Goal: Communication & Community: Ask a question

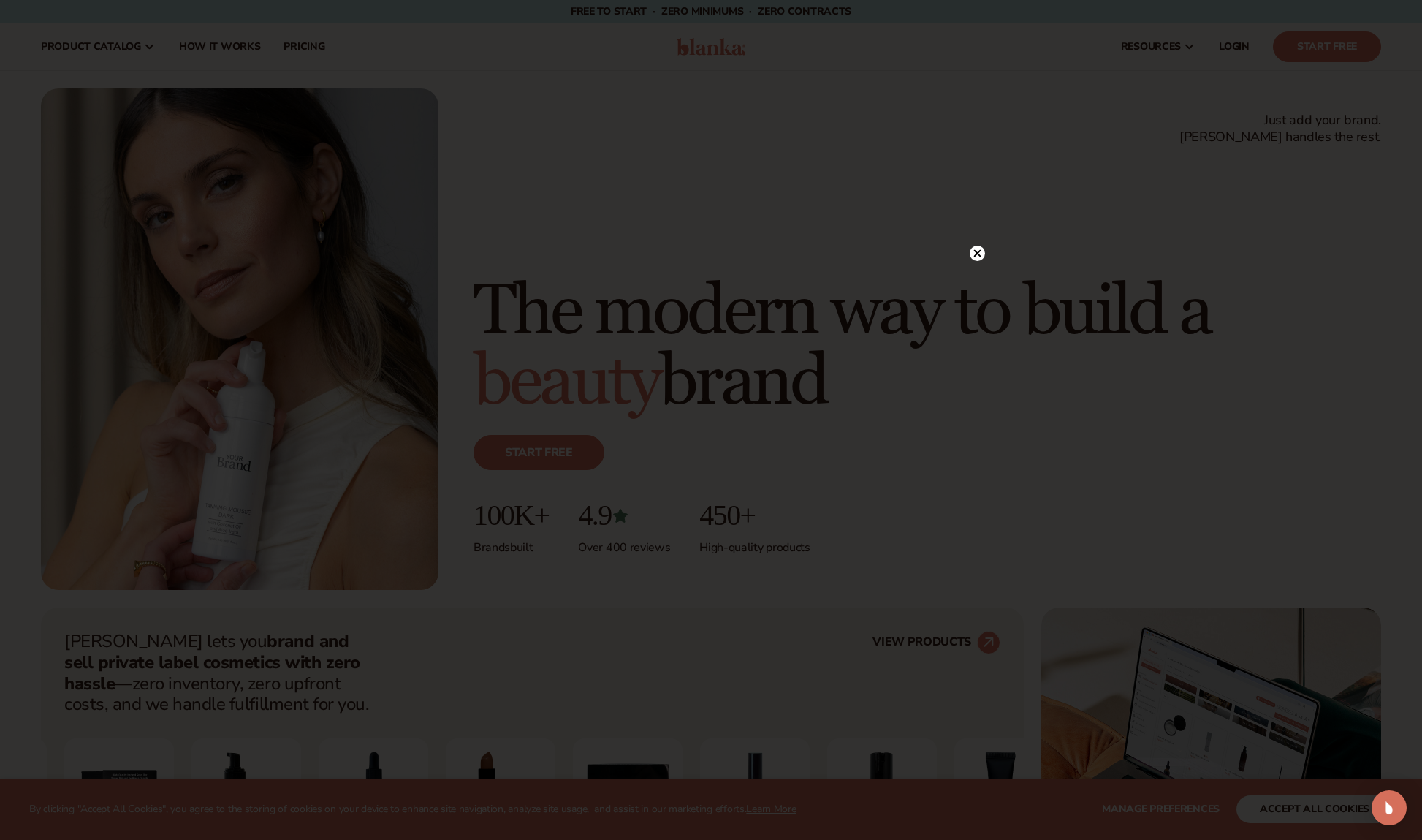
click at [1079, 497] on div at bounding box center [711, 420] width 1422 height 840
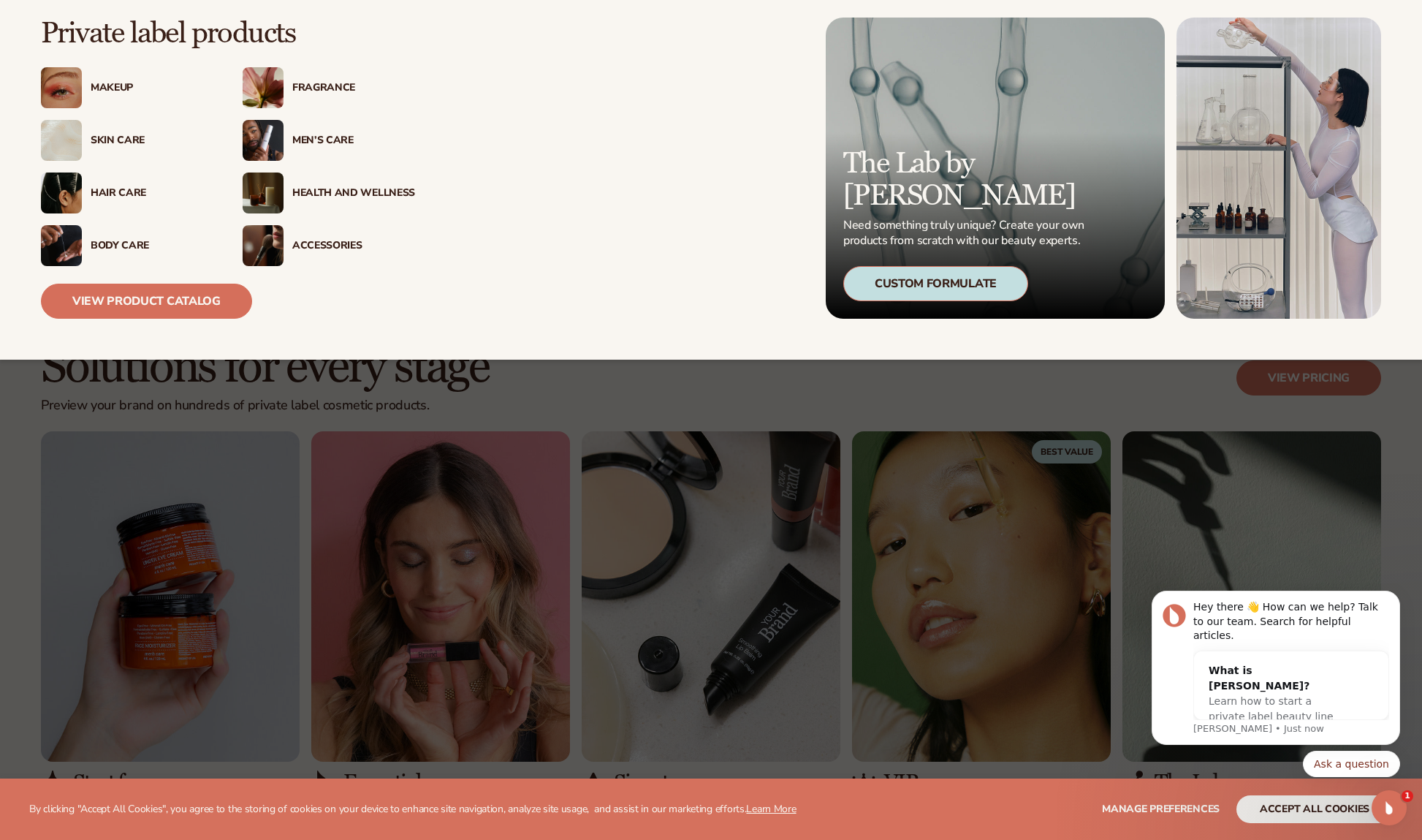
scroll to position [977, 0]
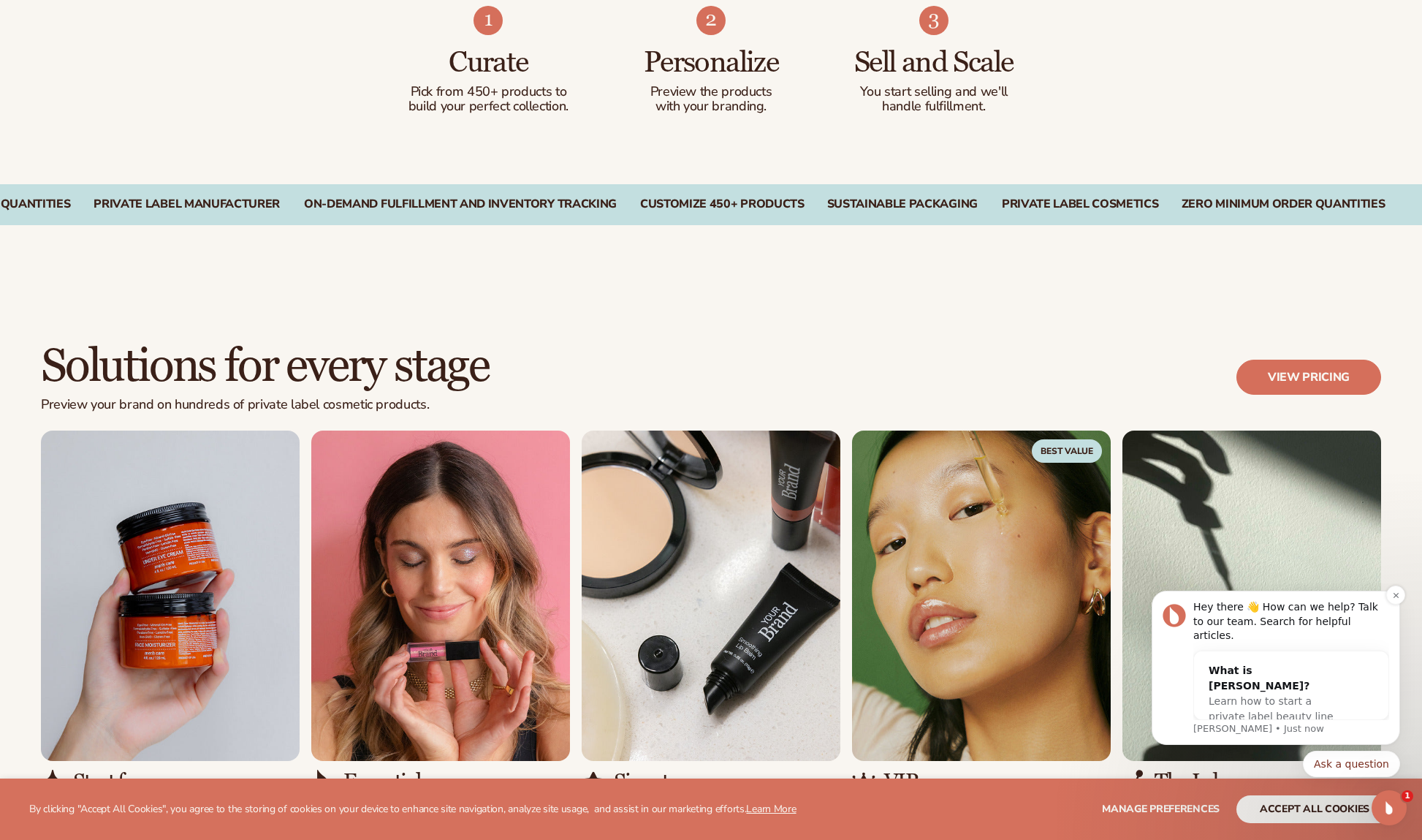
click at [1217, 731] on p "Lee • Just now" at bounding box center [1292, 728] width 196 height 13
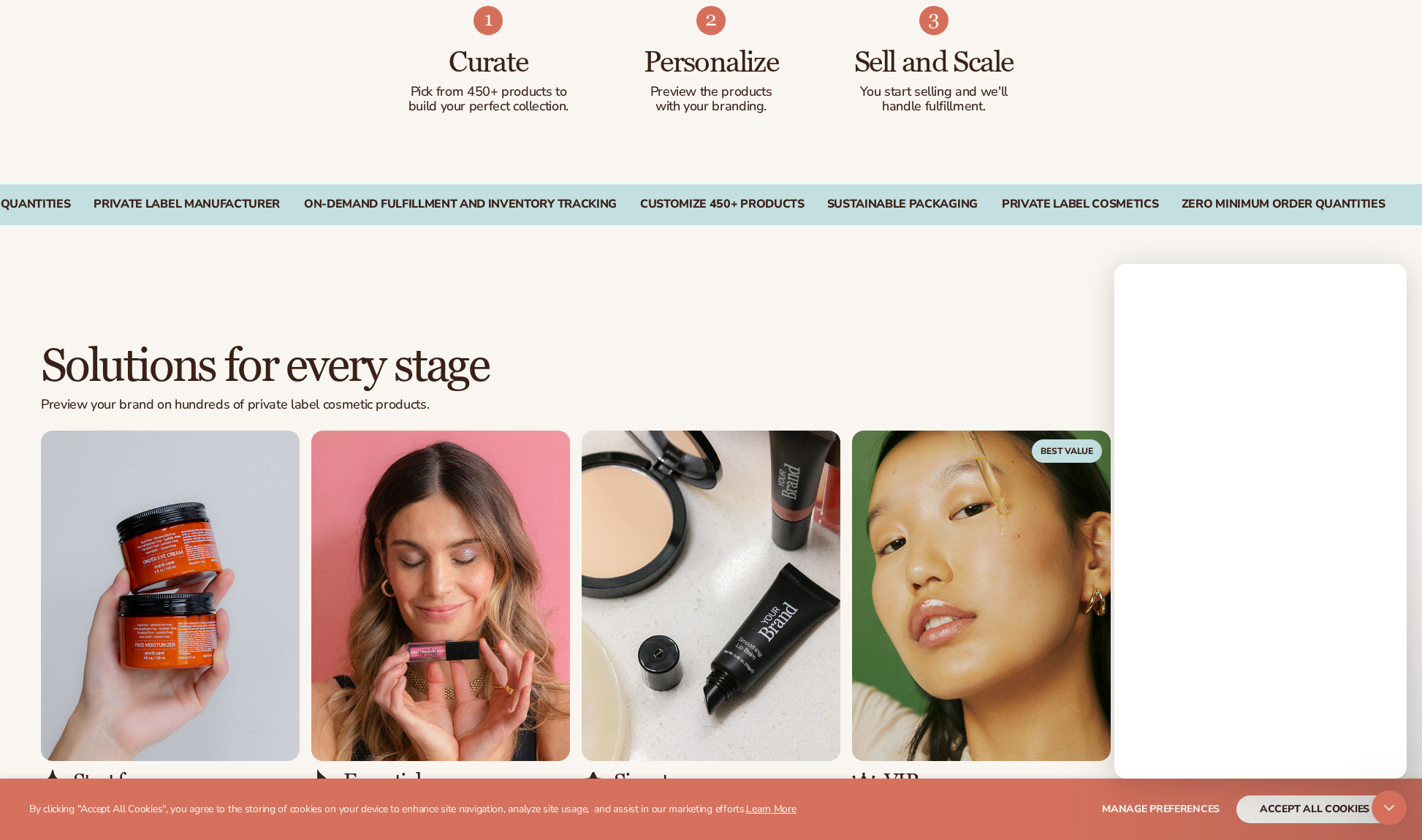
scroll to position [0, 0]
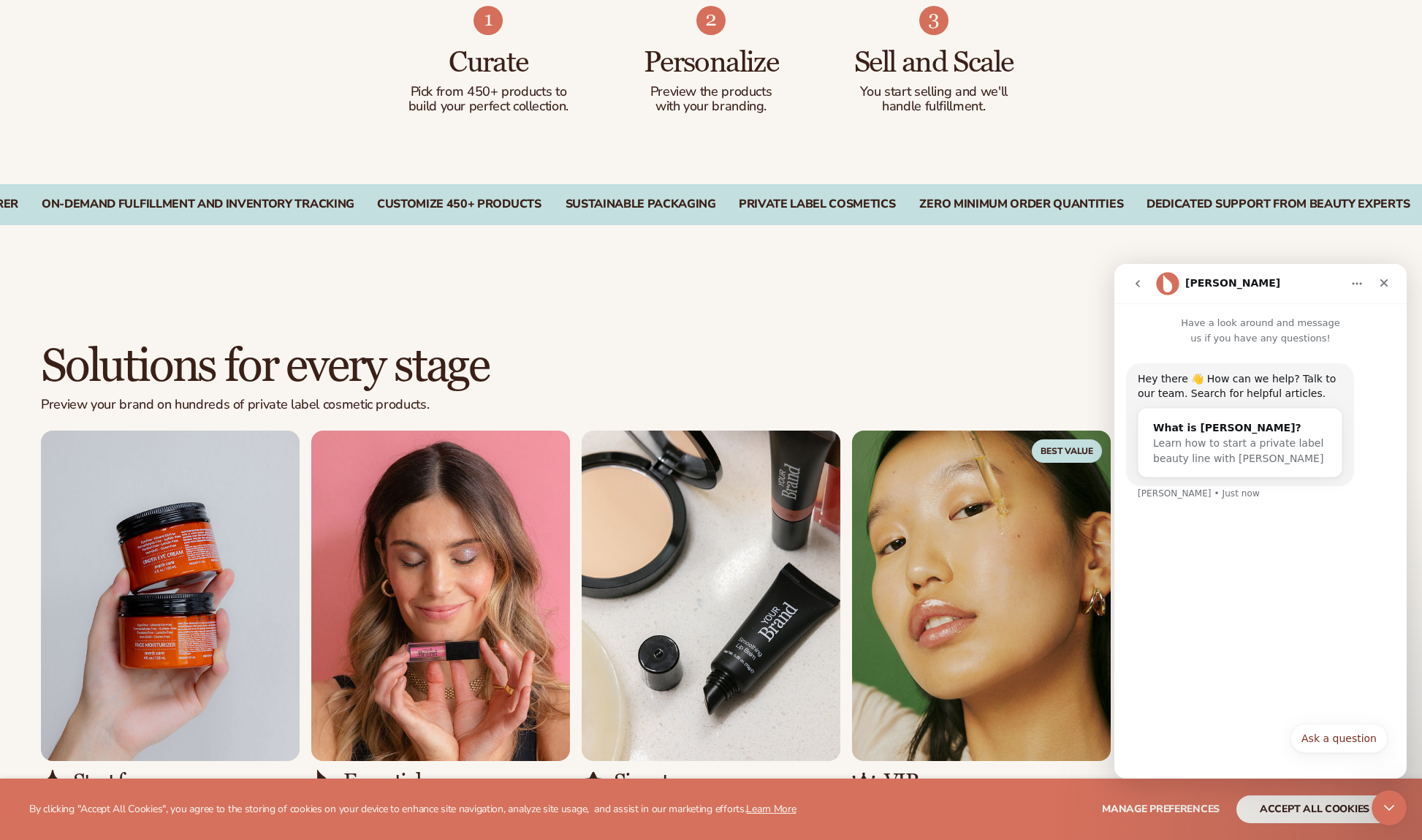
click at [1168, 522] on div "Hey there 👋 How can we help? Talk to our team. Search for helpful articles. Wha…" at bounding box center [1261, 530] width 293 height 369
click at [1171, 537] on div "Hey there 👋 How can we help? Talk to our team. Search for helpful articles. Wha…" at bounding box center [1261, 530] width 293 height 369
click at [1160, 499] on div "Hey there 👋 How can we help? Talk to our team. Search for helpful articles. Wha…" at bounding box center [1261, 440] width 269 height 155
click at [1207, 620] on div "Hey there 👋 How can we help? Talk to our team. Search for helpful articles. Wha…" at bounding box center [1261, 530] width 293 height 369
click at [1147, 501] on div "Hey there 👋 How can we help? Talk to our team. Search for helpful articles. Wha…" at bounding box center [1261, 440] width 269 height 155
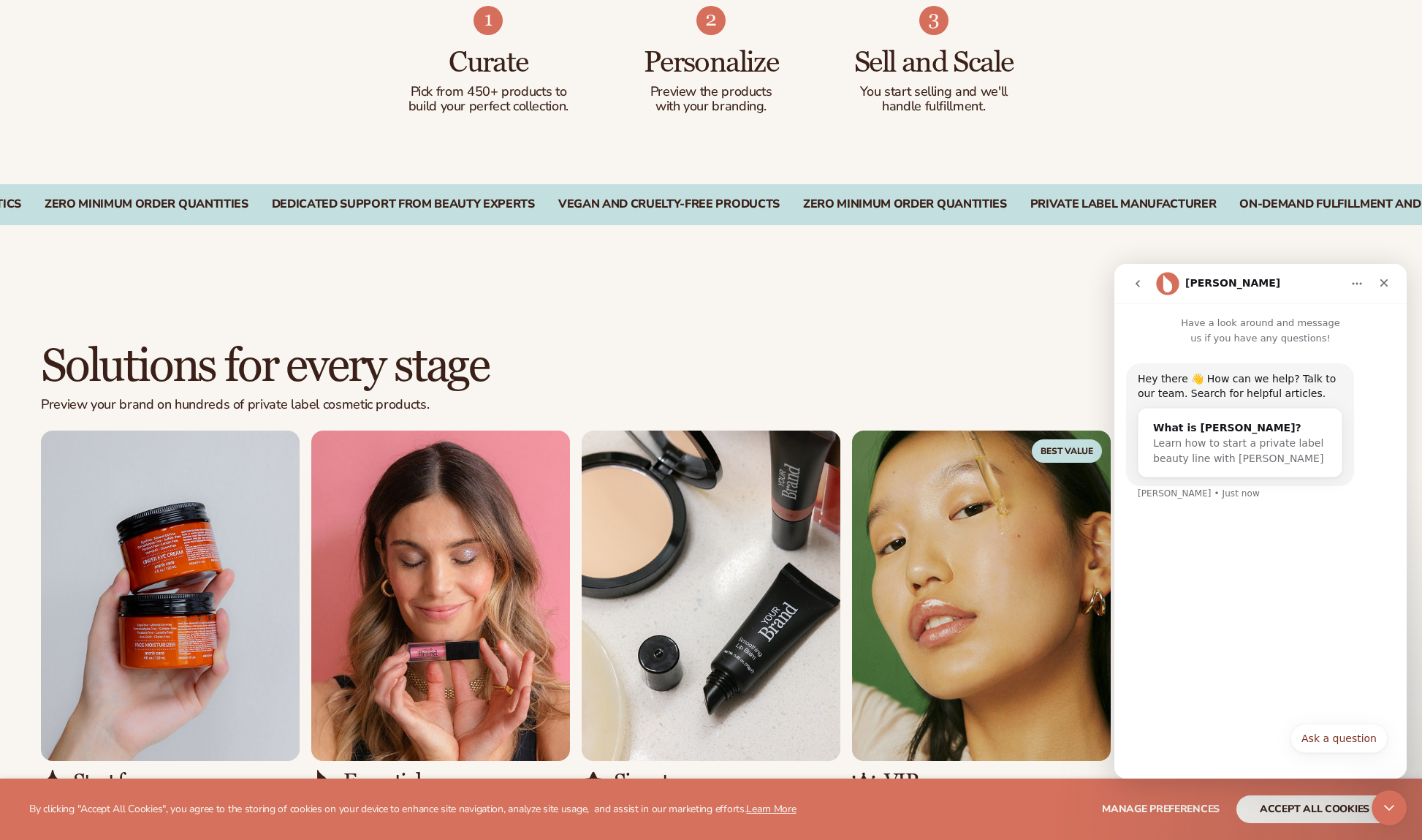
scroll to position [971, 0]
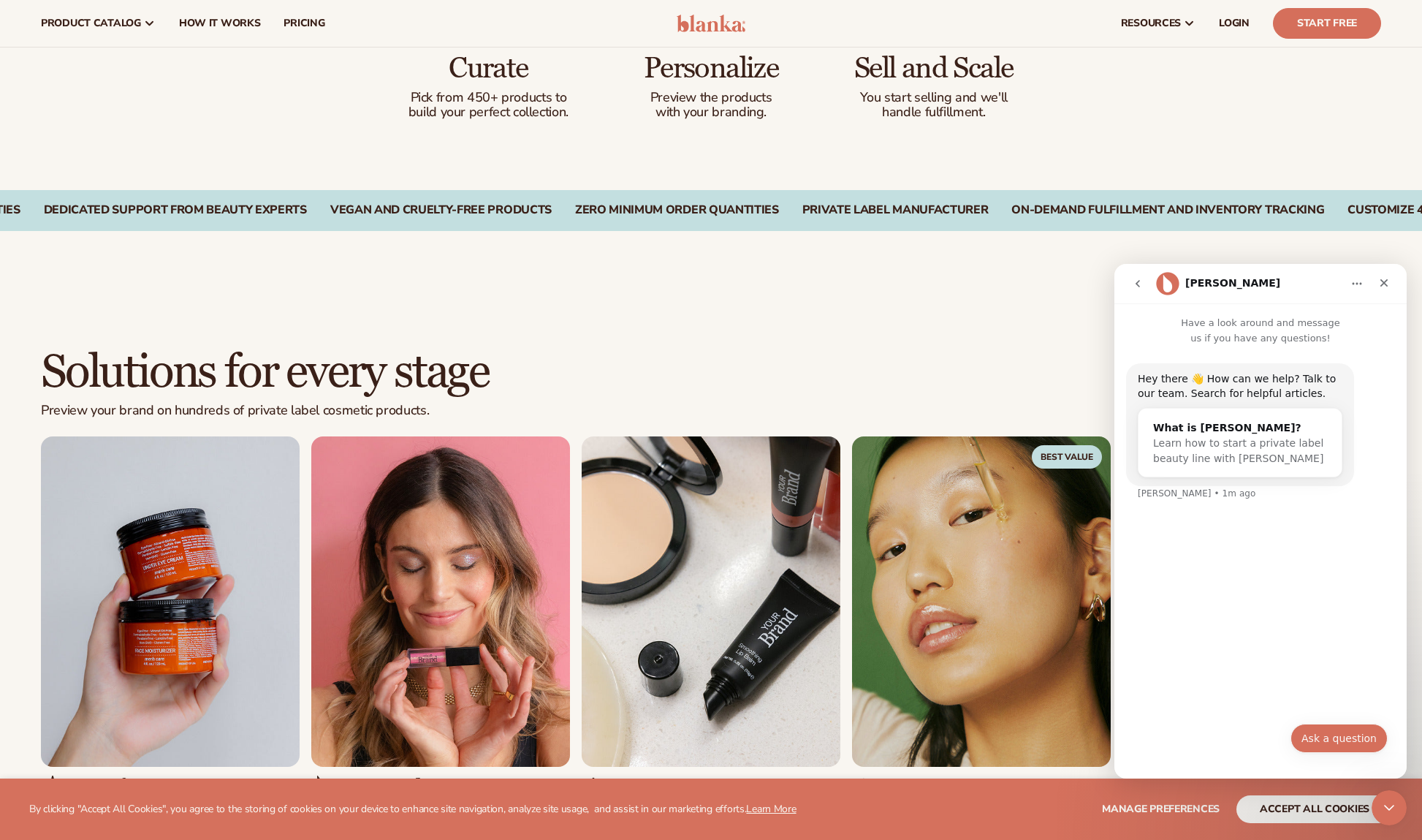
click at [1347, 737] on button "Ask a question" at bounding box center [1339, 738] width 97 height 29
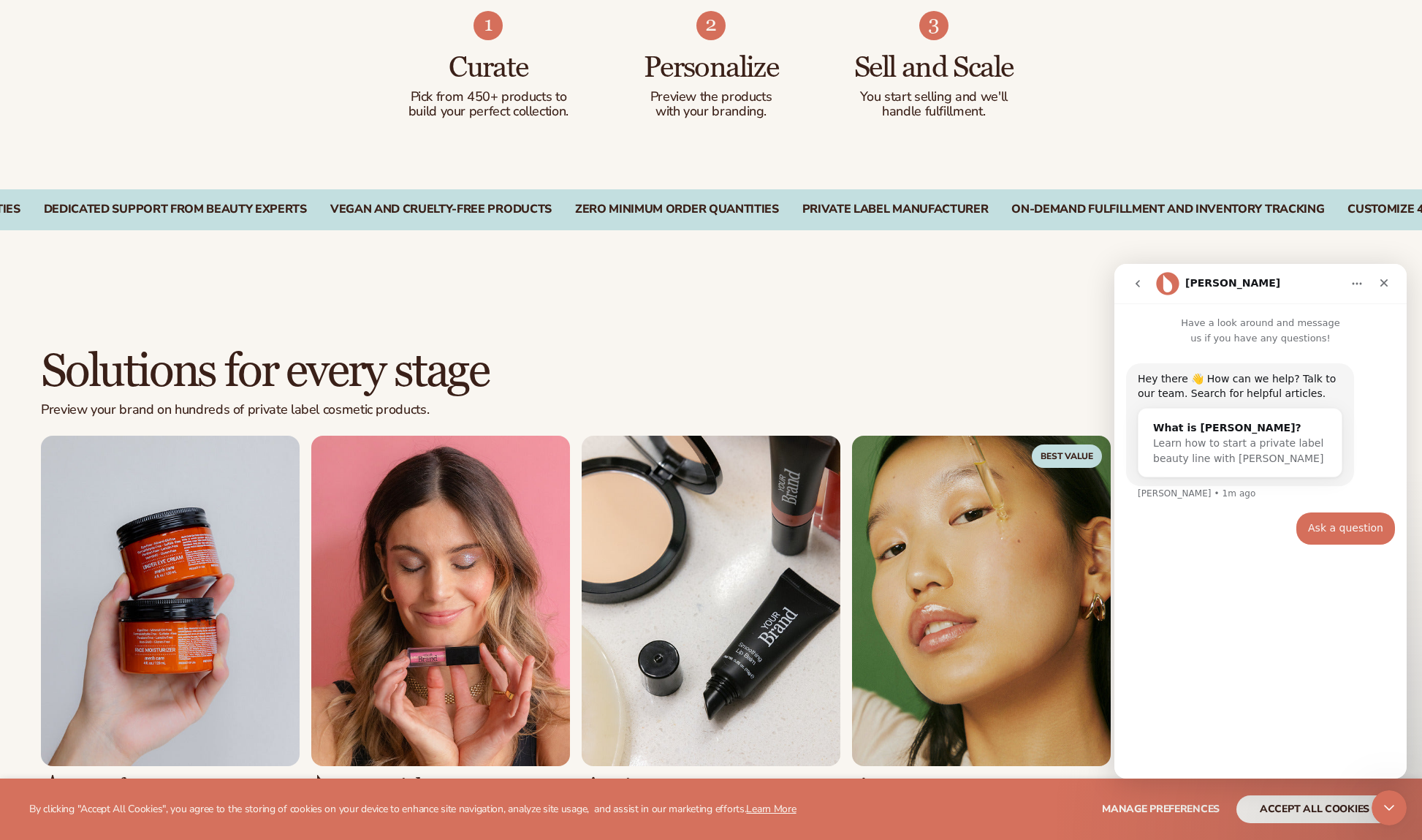
drag, startPoint x: 1287, startPoint y: 697, endPoint x: 1280, endPoint y: 686, distance: 13.0
click at [1287, 696] on div "Hey there 👋 How can we help? Talk to our team. Search for helpful articles. Wha…" at bounding box center [1261, 556] width 293 height 420
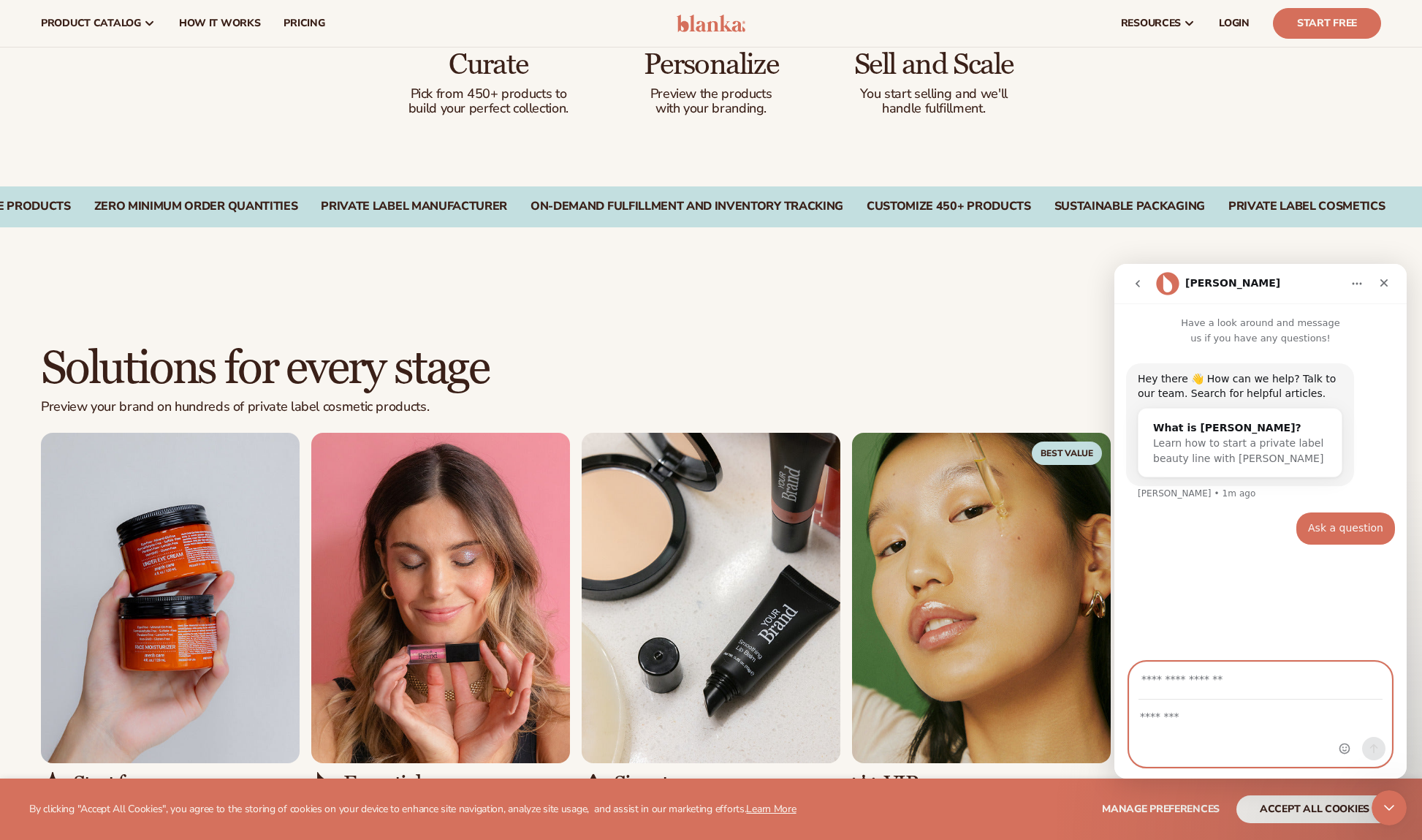
click at [1202, 723] on textarea "Message…" at bounding box center [1261, 712] width 262 height 25
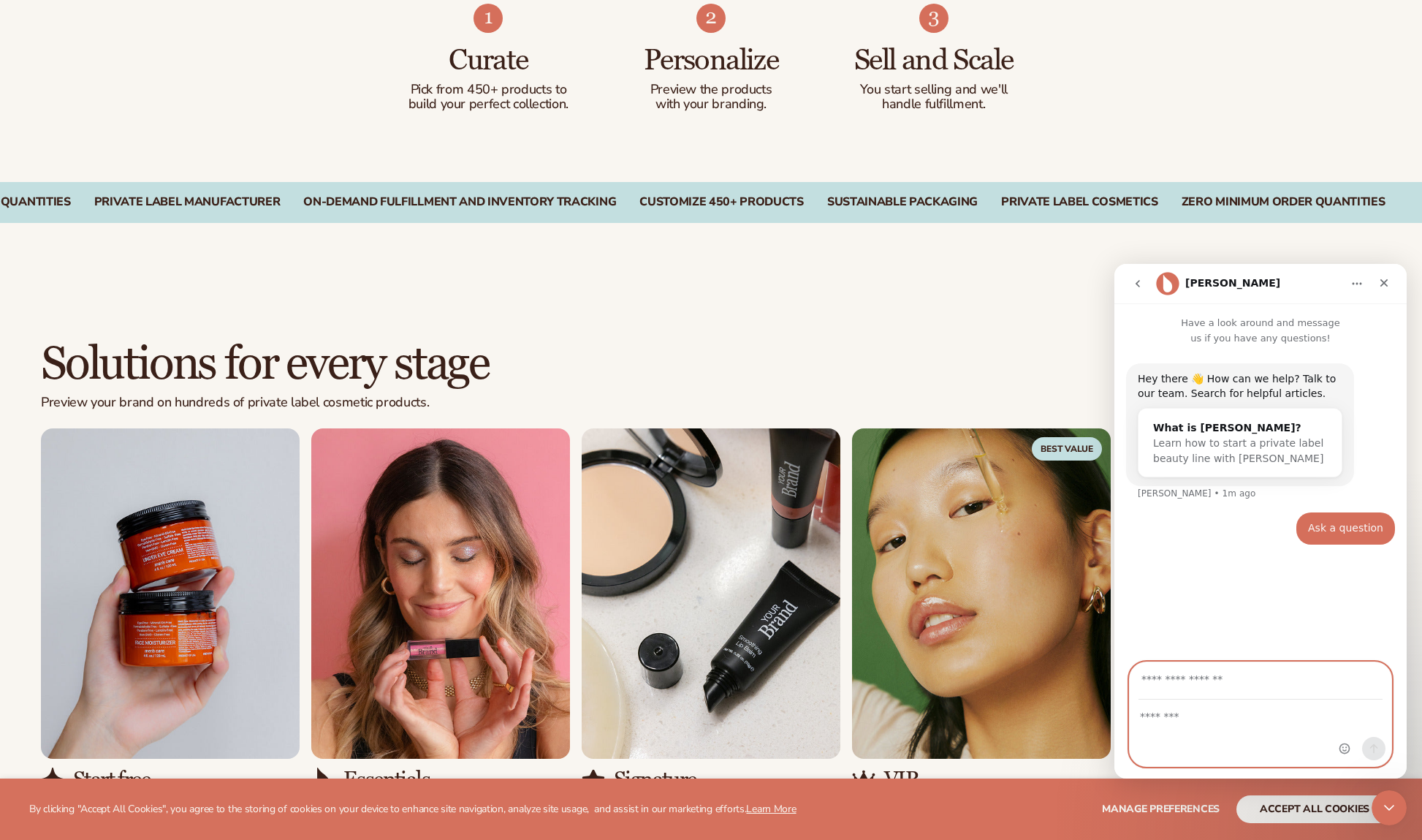
drag, startPoint x: 1138, startPoint y: 681, endPoint x: 1278, endPoint y: 668, distance: 140.6
click at [1278, 668] on input "Your email" at bounding box center [1260, 680] width 244 height 37
type input "**********"
click at [1191, 723] on textarea "Message…" at bounding box center [1261, 712] width 262 height 25
drag, startPoint x: 1168, startPoint y: 723, endPoint x: 1178, endPoint y: 721, distance: 10.2
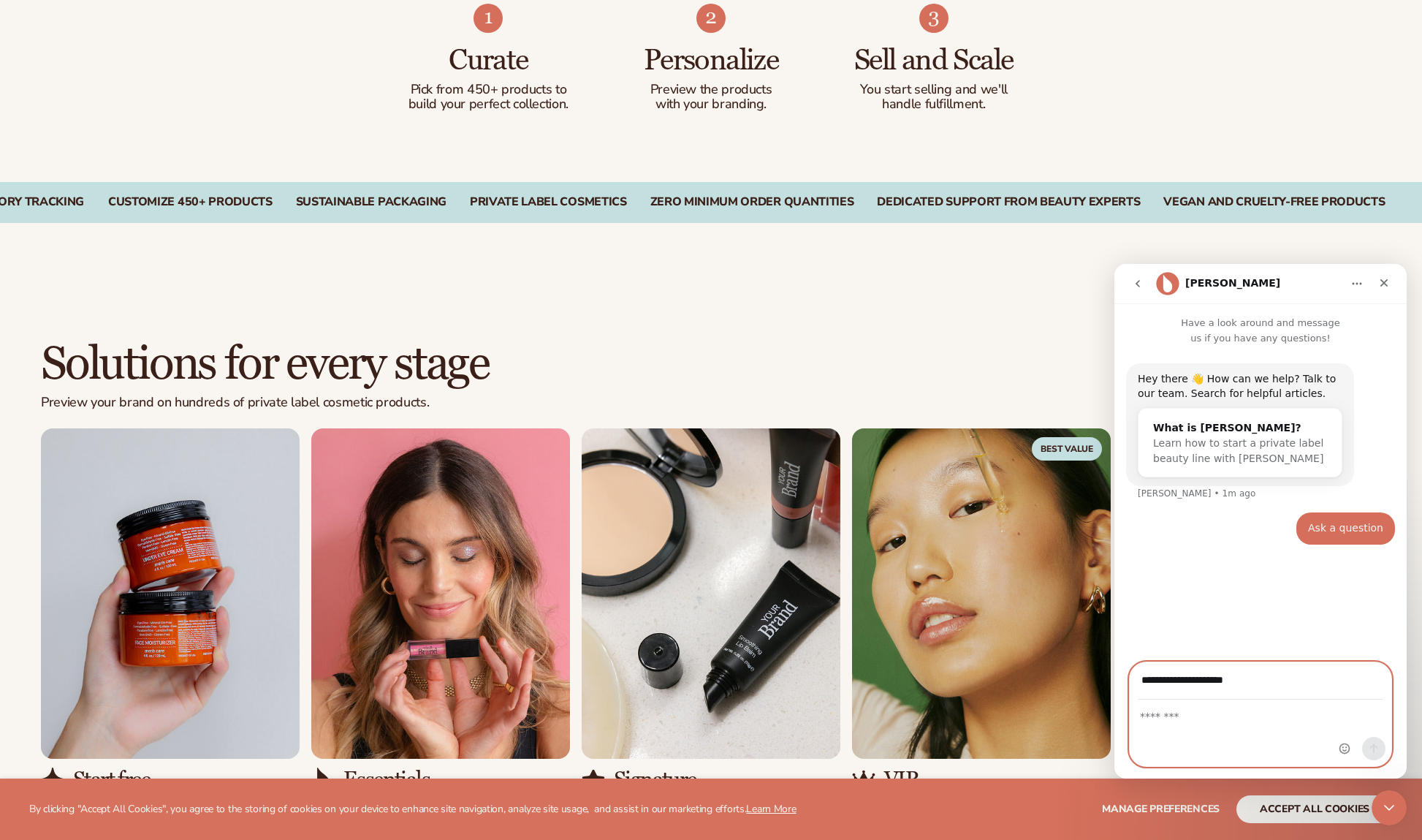
click at [1168, 723] on textarea "Message…" at bounding box center [1261, 712] width 262 height 25
type textarea "**********"
click at [1370, 746] on icon "Send a message…" at bounding box center [1374, 748] width 8 height 10
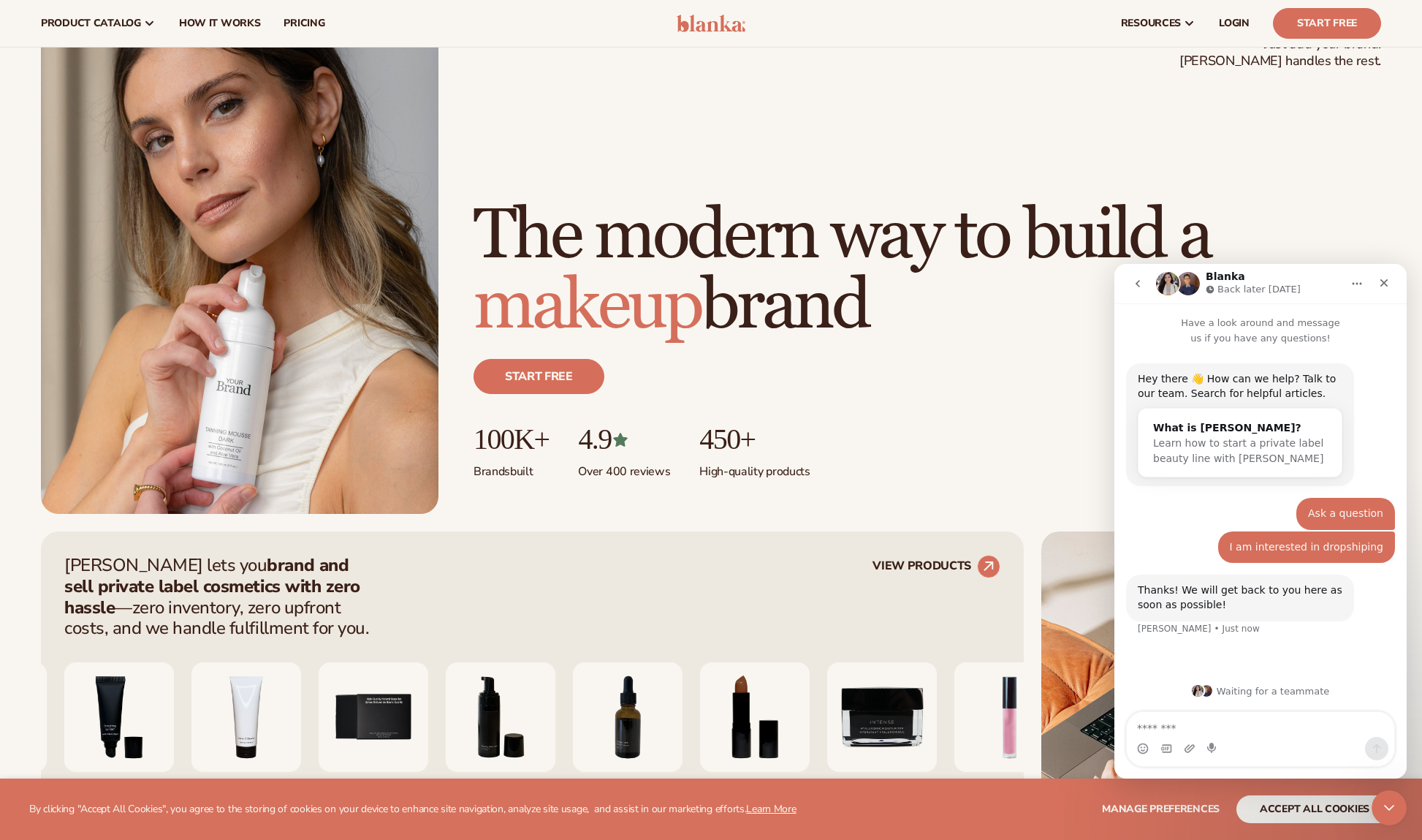
scroll to position [0, 0]
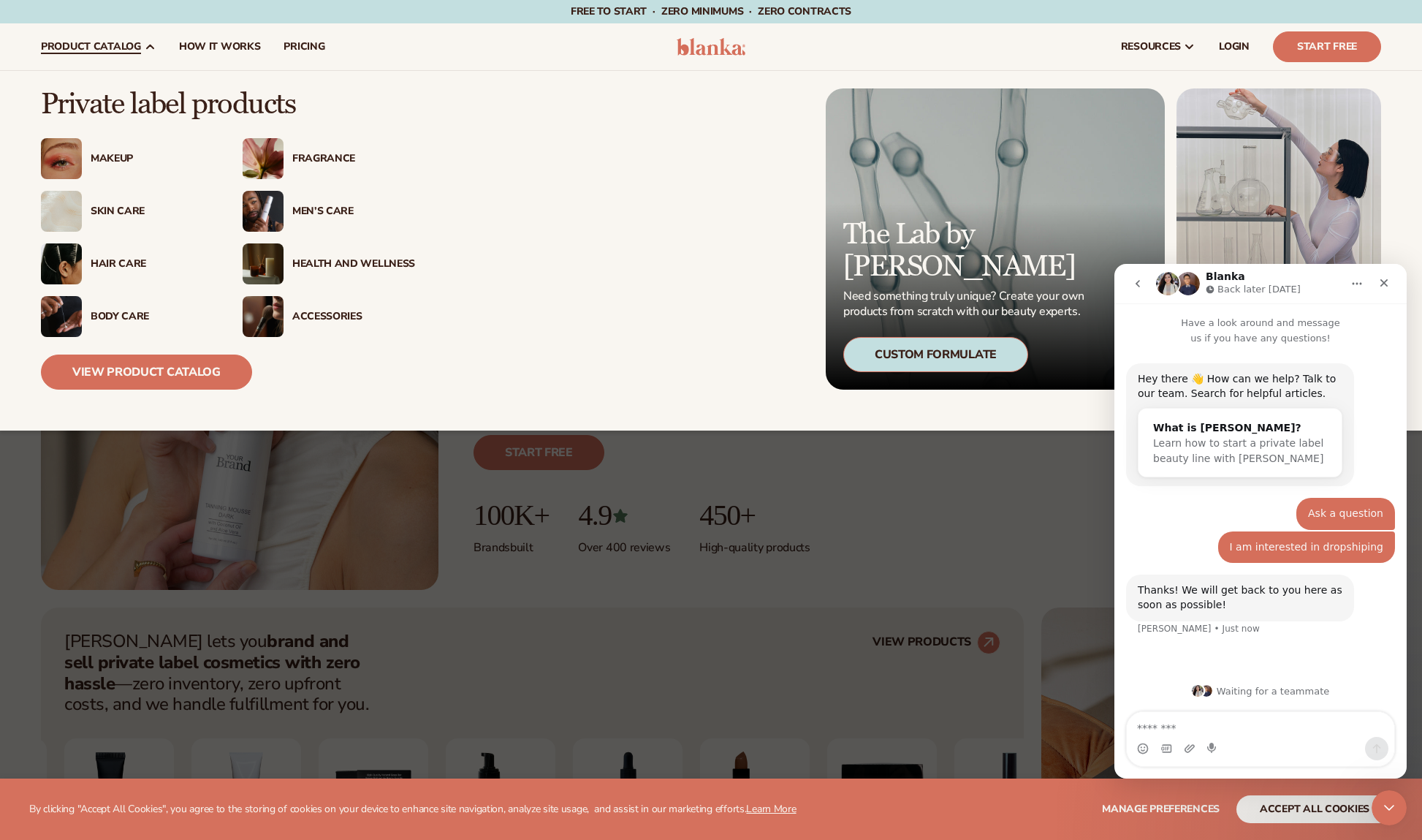
click at [64, 261] on img at bounding box center [62, 263] width 41 height 41
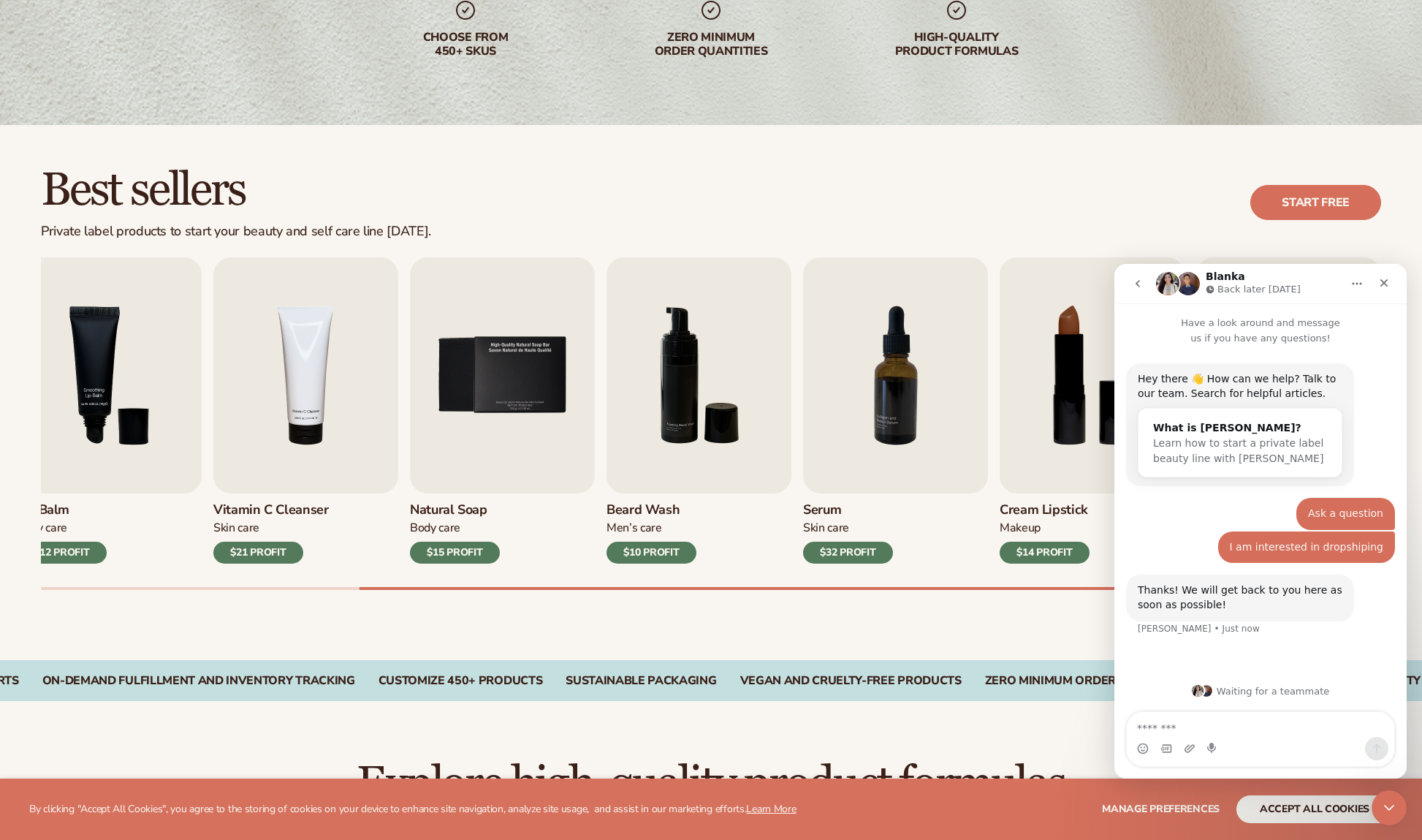
scroll to position [278, 0]
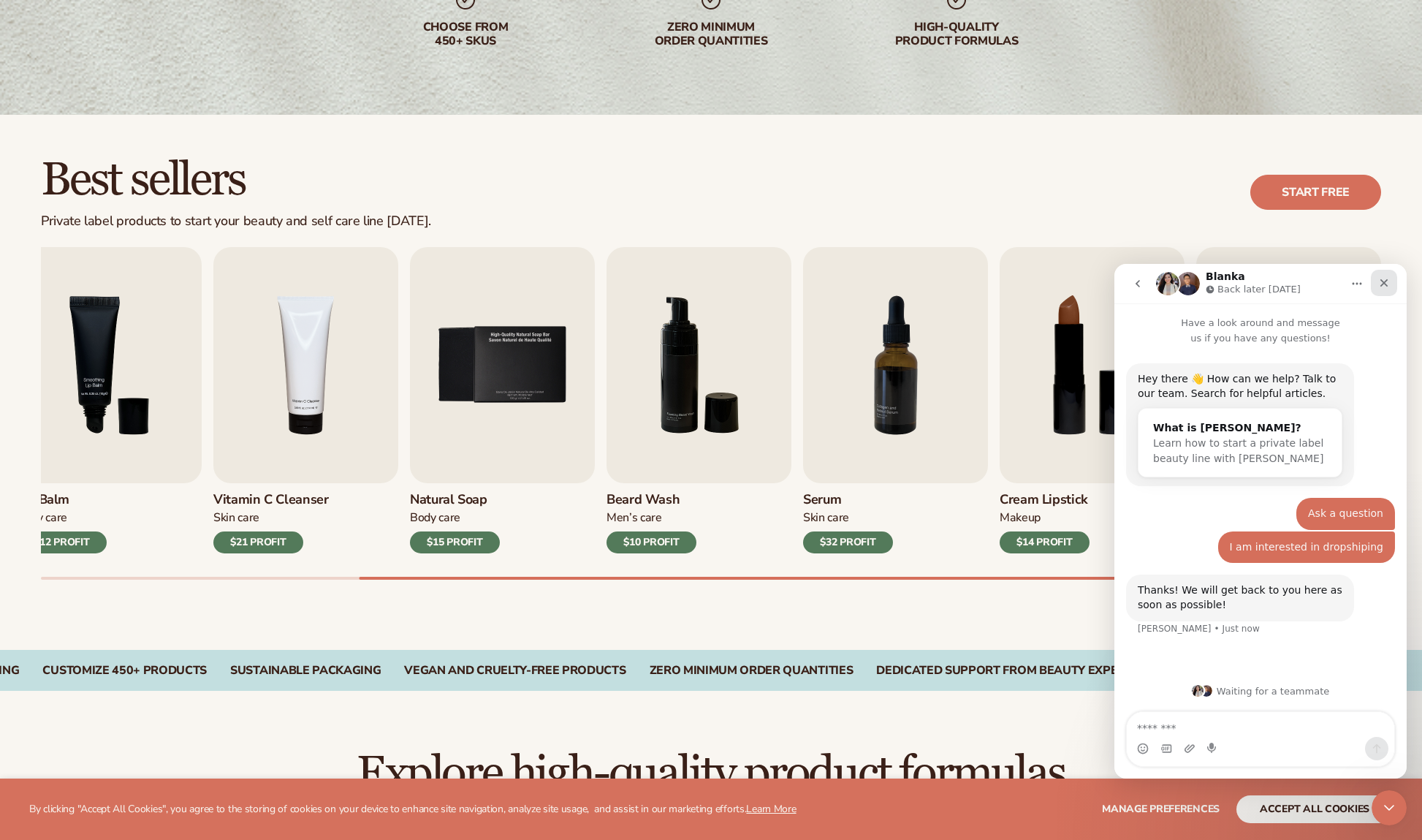
click at [1389, 280] on icon "Close" at bounding box center [1384, 283] width 11 height 11
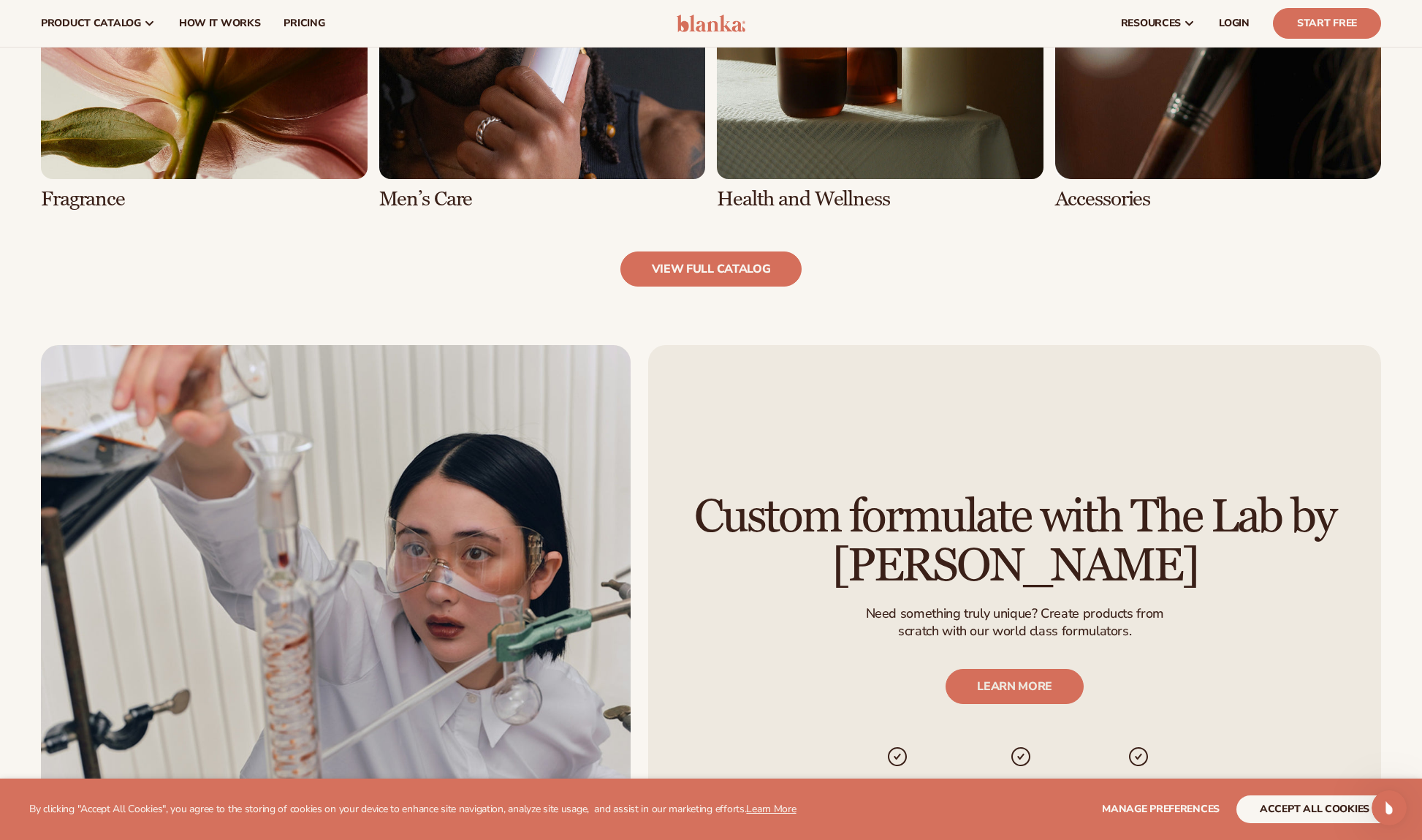
scroll to position [1535, 0]
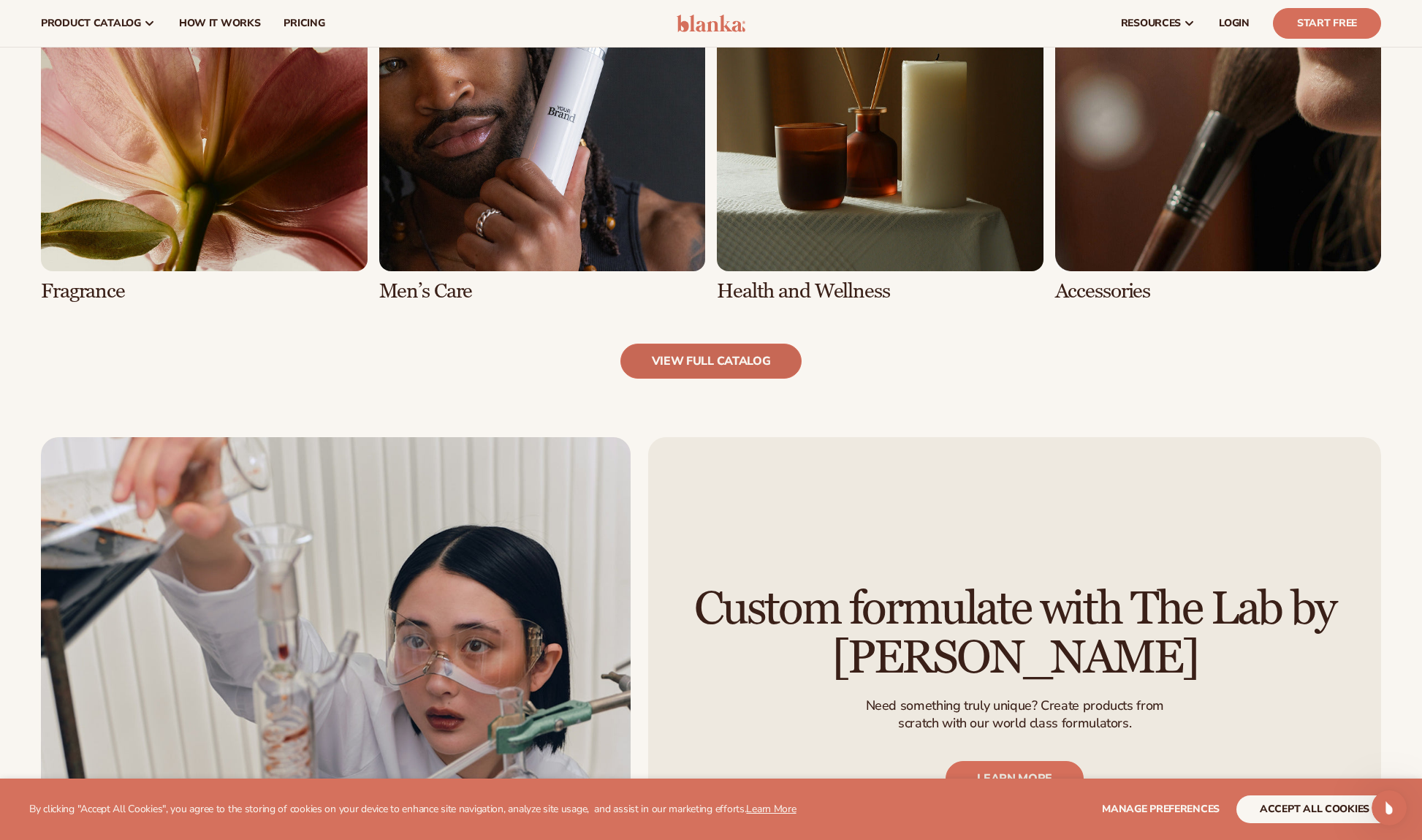
click at [698, 357] on link "view full catalog" at bounding box center [711, 360] width 182 height 35
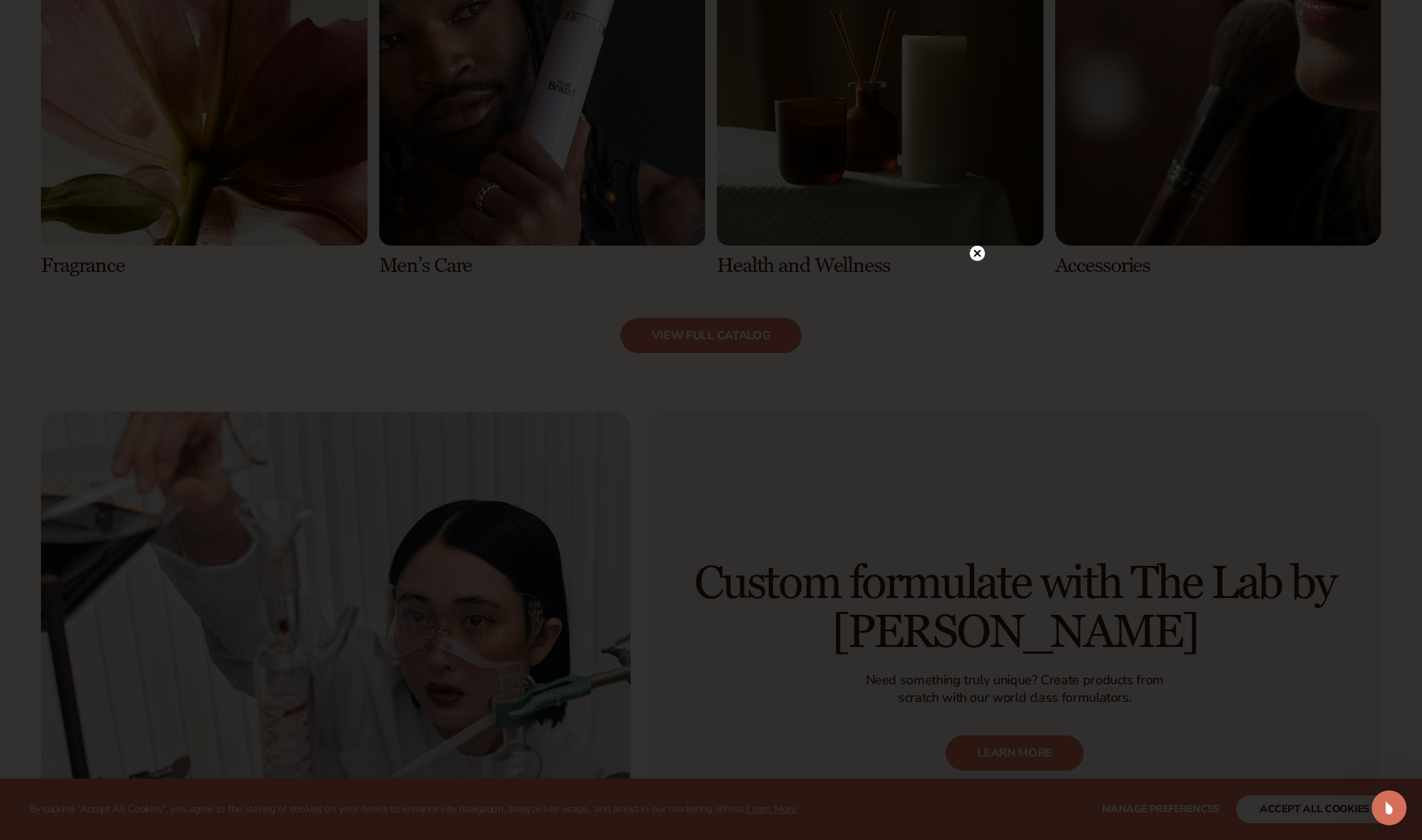
scroll to position [1564, 0]
